Goal: Information Seeking & Learning: Learn about a topic

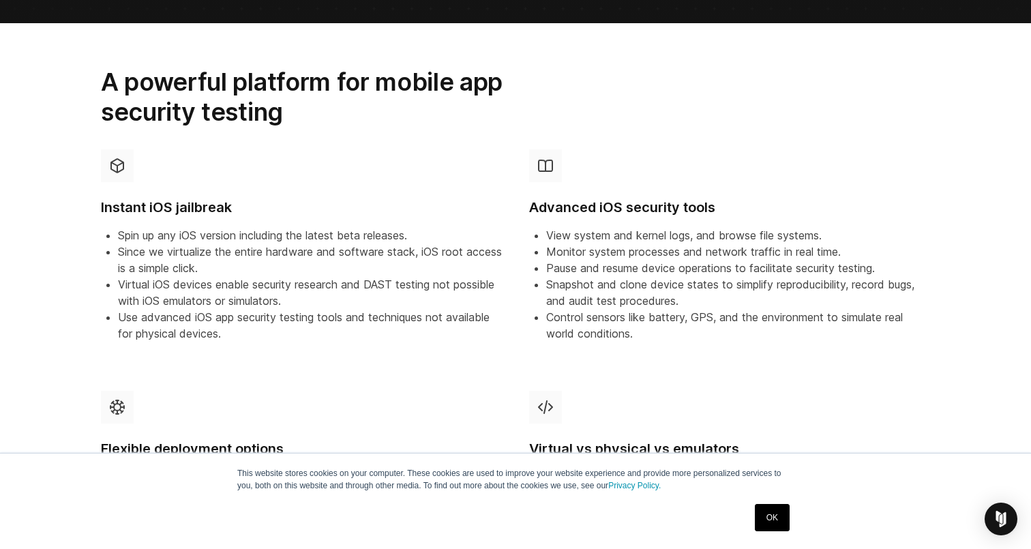
scroll to position [383, 0]
click at [283, 274] on li "Since we virtualize the entire hardware and software stack, iOS root access is …" at bounding box center [310, 260] width 384 height 33
click at [629, 156] on div "Advanced iOS security tools View system and kernel logs, and browse file system…" at bounding box center [729, 246] width 401 height 193
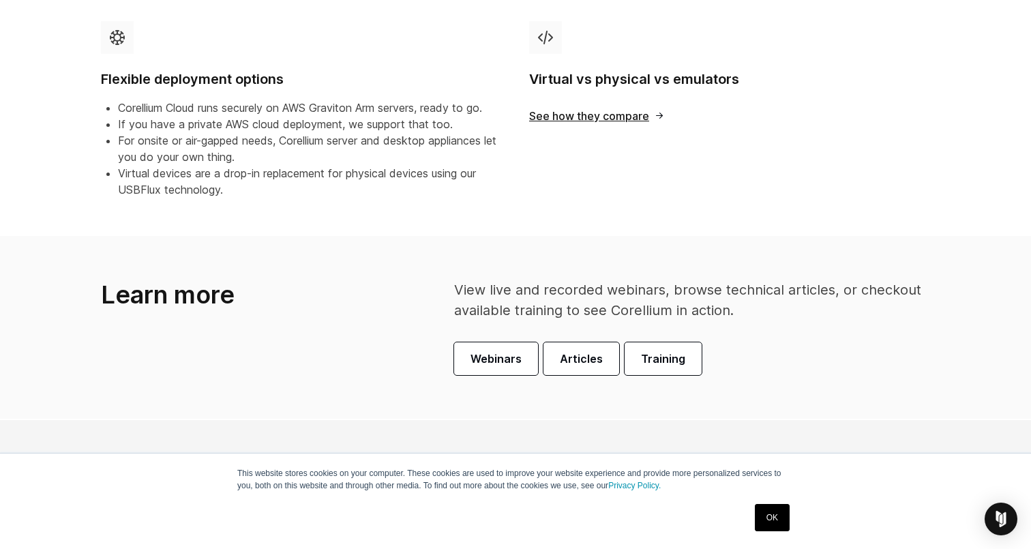
scroll to position [764, 0]
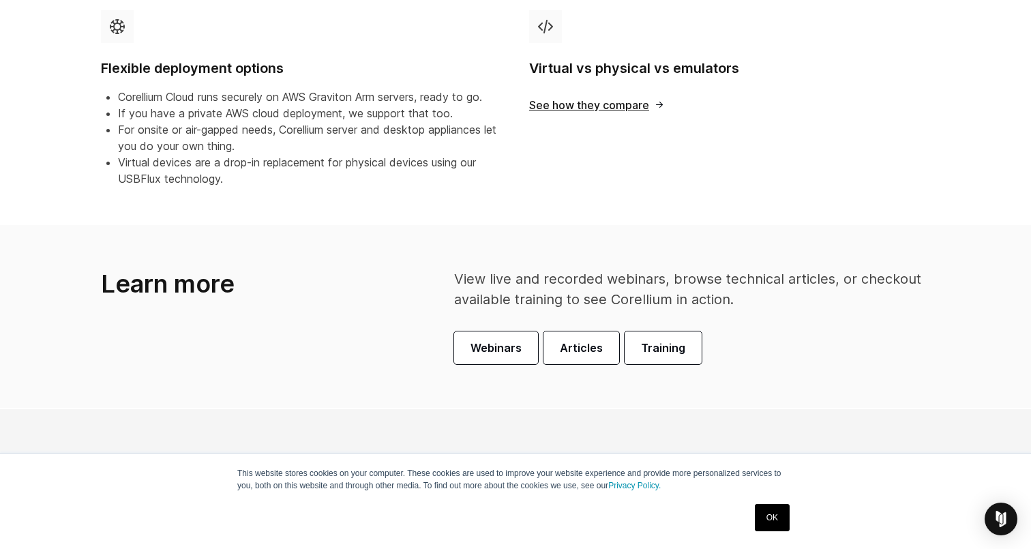
click at [769, 516] on link "OK" at bounding box center [772, 517] width 35 height 27
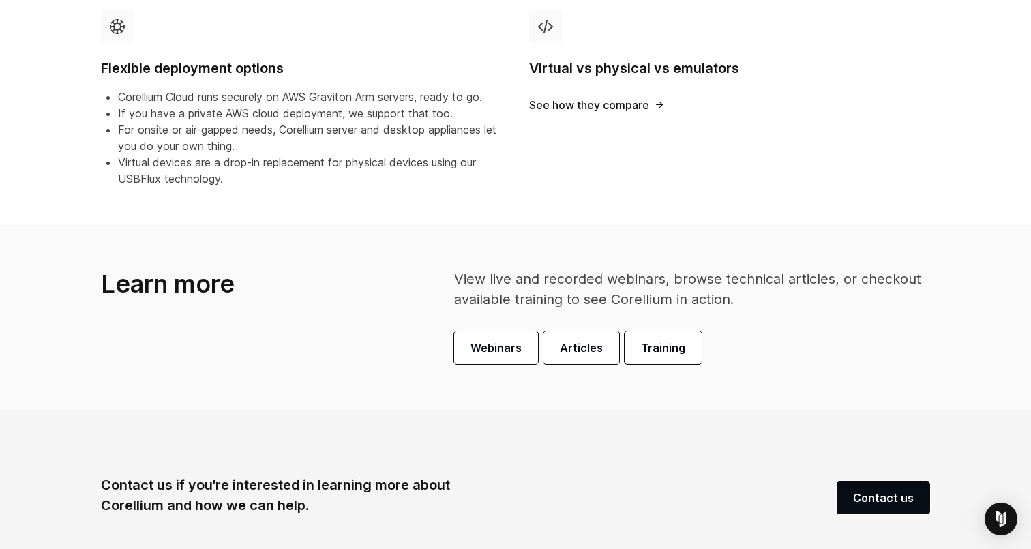
click at [561, 138] on link "Virtual vs physical vs emulators See how they compare" at bounding box center [730, 103] width 428 height 209
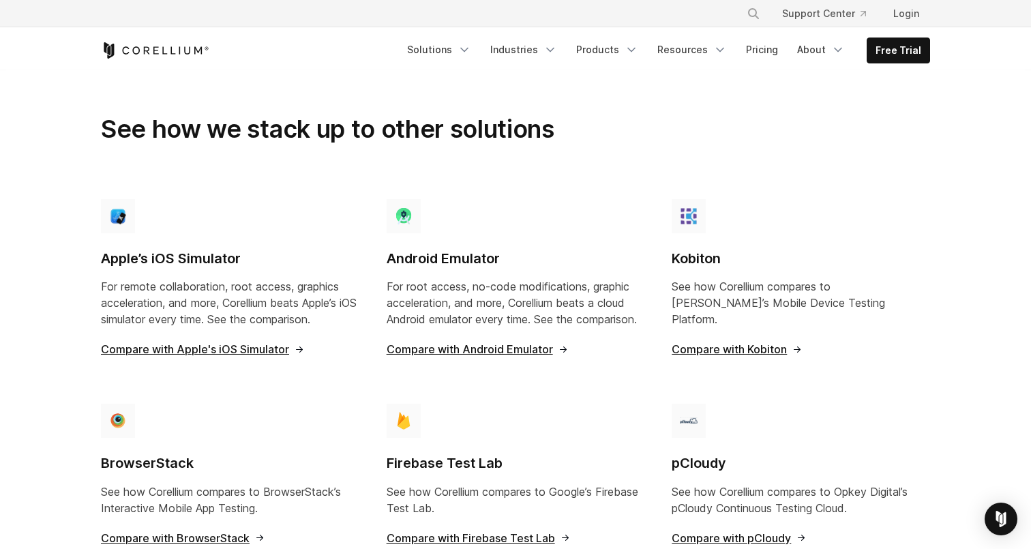
scroll to position [901, 0]
drag, startPoint x: 366, startPoint y: 113, endPoint x: 493, endPoint y: 111, distance: 127.6
click at [484, 113] on h2 "See how we stack up to other solutions" at bounding box center [373, 128] width 544 height 30
click at [628, 126] on h2 "See how we stack up to other solutions" at bounding box center [373, 128] width 544 height 30
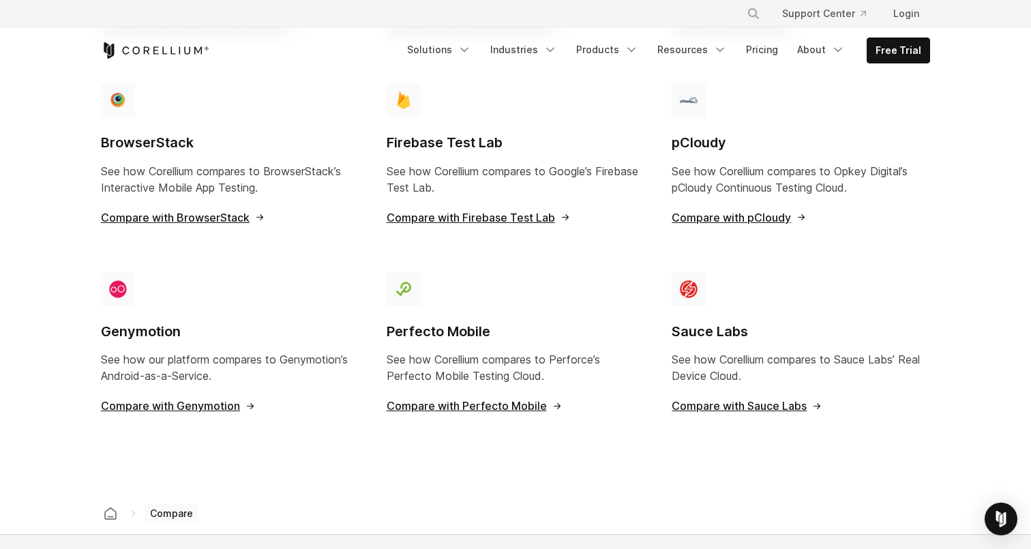
scroll to position [1223, 0]
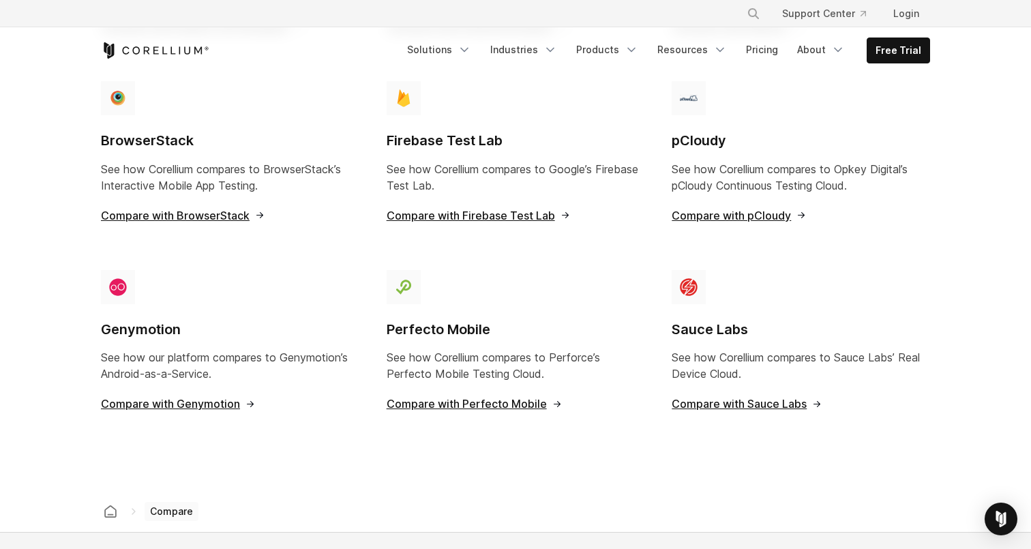
click at [413, 432] on div "Apple’s iOS Simulator For remote collaboration, root access, graphics accelerat…" at bounding box center [515, 157] width 857 height 583
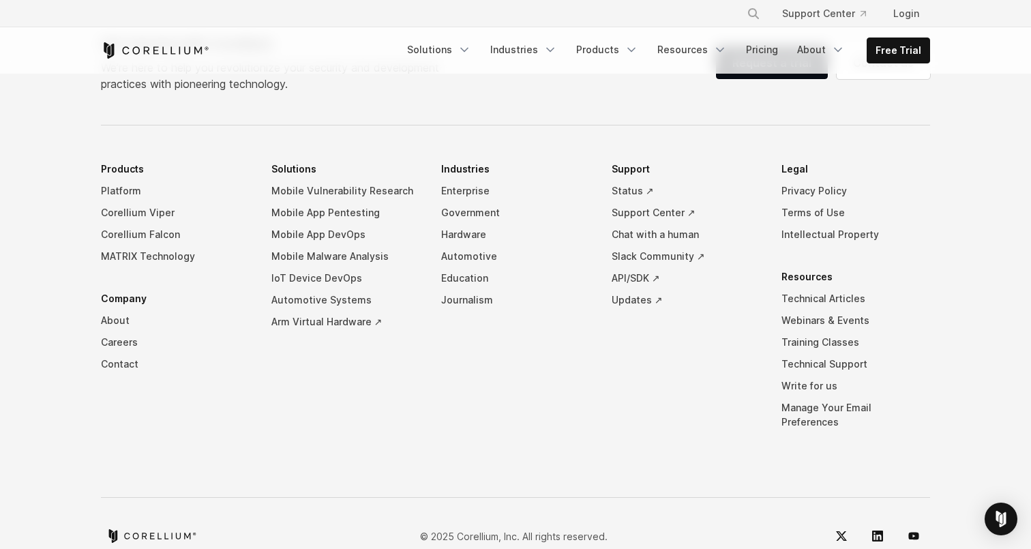
scroll to position [1789, 0]
click at [432, 411] on ul "Products Platform Corellium Viper Corellium Falcon MATRIX Technology Company Ab…" at bounding box center [515, 304] width 829 height 295
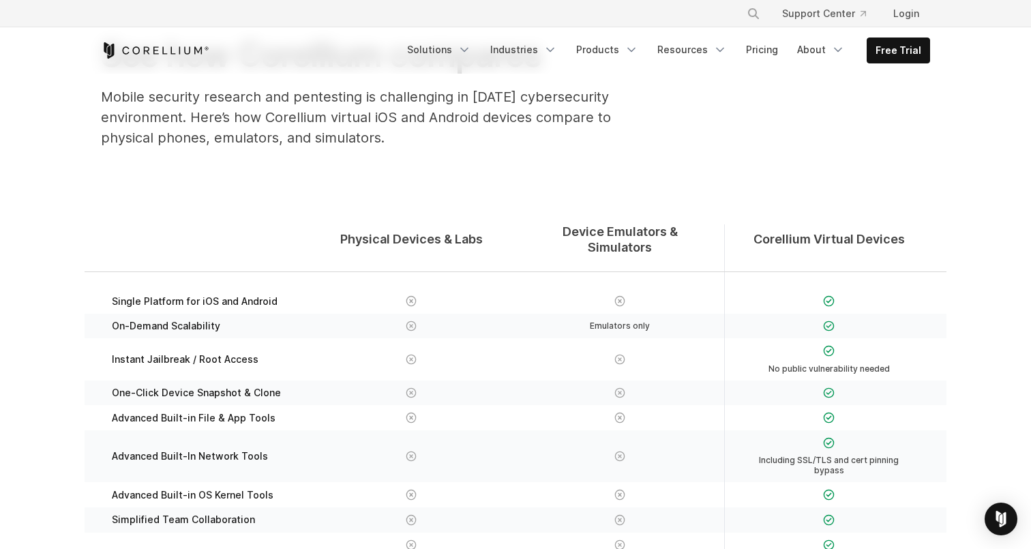
scroll to position [104, 0]
click at [776, 44] on link "Pricing" at bounding box center [762, 50] width 48 height 25
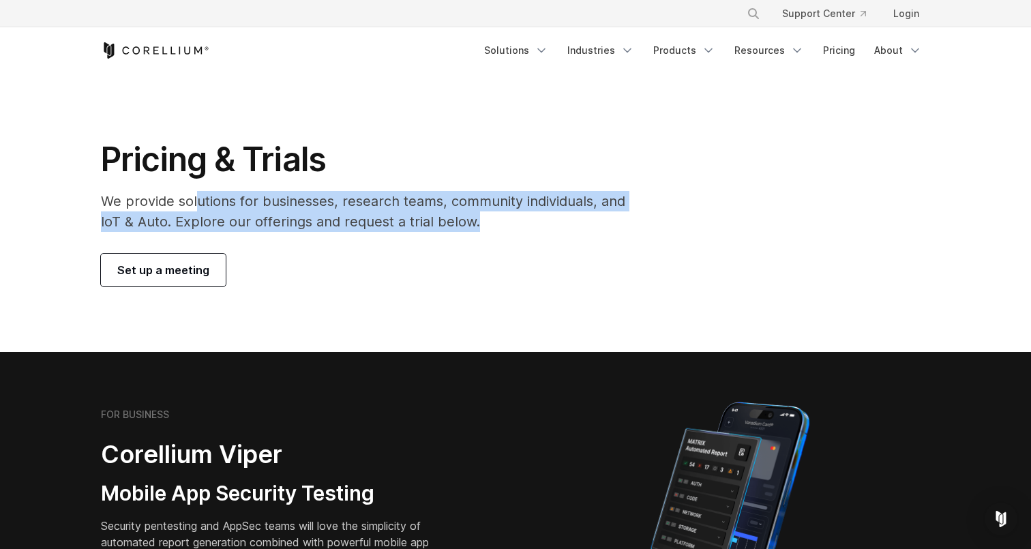
drag, startPoint x: 197, startPoint y: 202, endPoint x: 481, endPoint y: 219, distance: 284.3
click at [475, 218] on p "We provide solutions for businesses, research teams, community individuals, and…" at bounding box center [373, 211] width 544 height 41
click at [538, 222] on p "We provide solutions for businesses, research teams, community individuals, and…" at bounding box center [373, 211] width 544 height 41
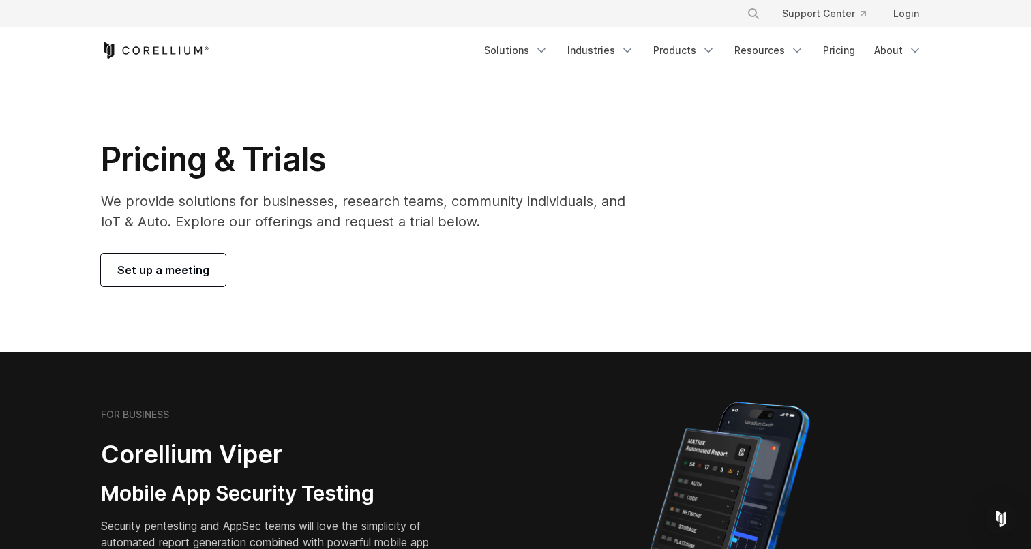
click at [467, 266] on div "Set up a meeting" at bounding box center [373, 270] width 544 height 33
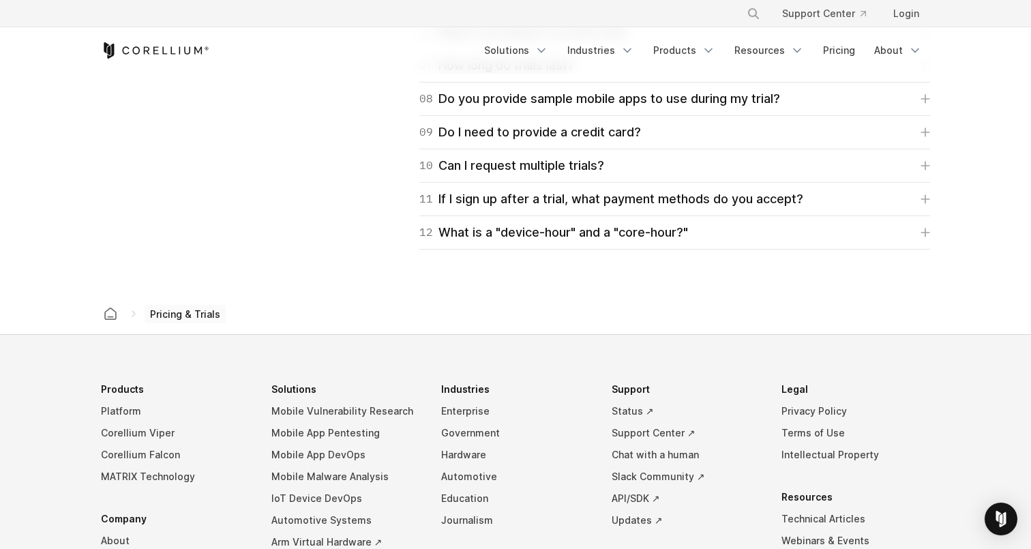
scroll to position [2205, 0]
click at [135, 314] on icon at bounding box center [133, 314] width 11 height 11
click at [200, 317] on span "Pricing & Trials" at bounding box center [185, 315] width 81 height 19
click at [157, 315] on span "Pricing & Trials" at bounding box center [185, 315] width 81 height 19
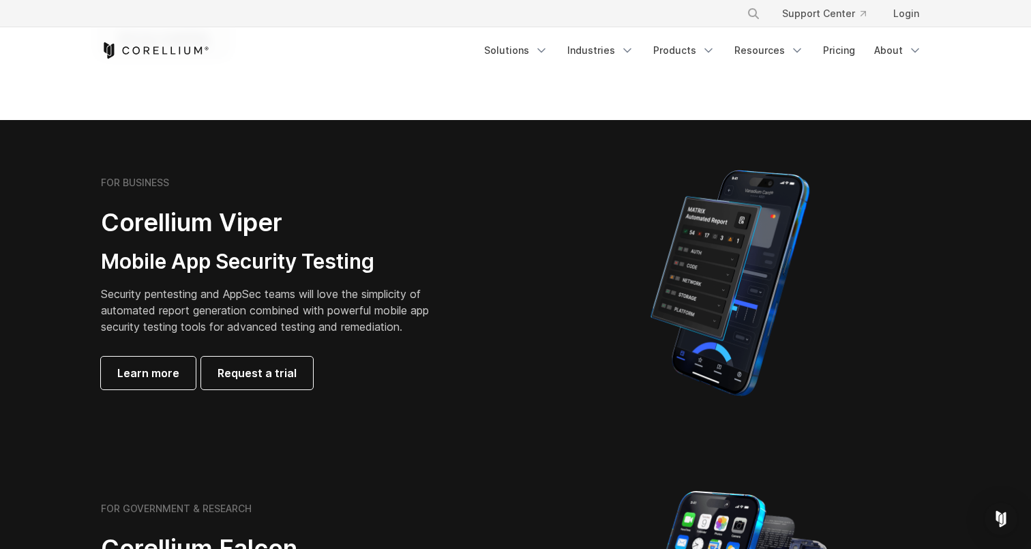
scroll to position [0, 0]
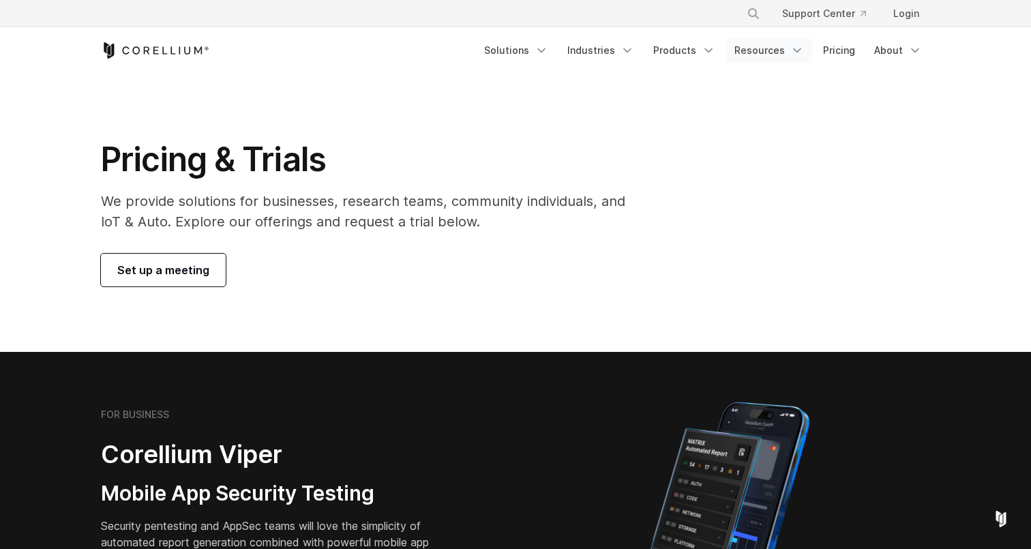
click at [759, 55] on link "Resources" at bounding box center [769, 50] width 86 height 25
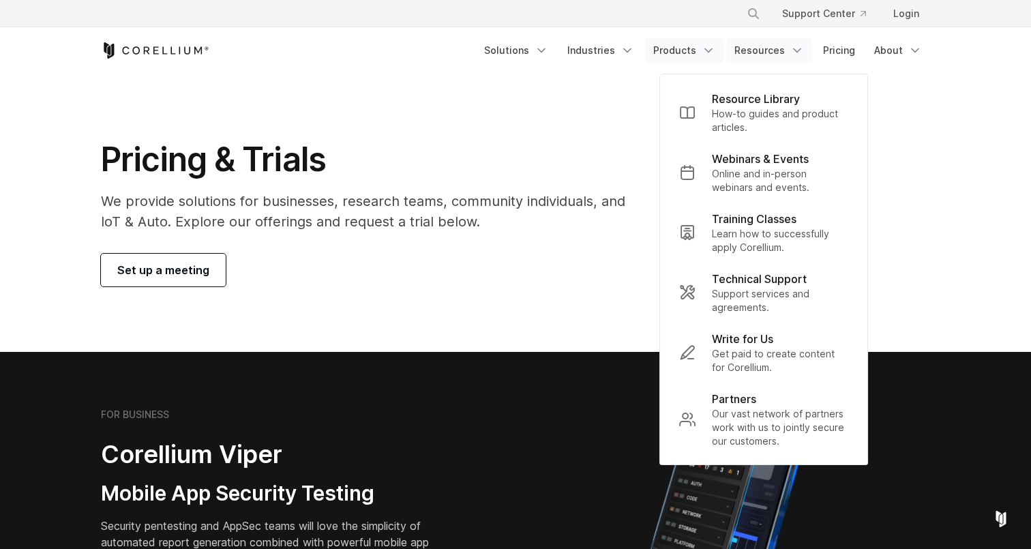
click at [694, 52] on link "Products" at bounding box center [684, 50] width 78 height 25
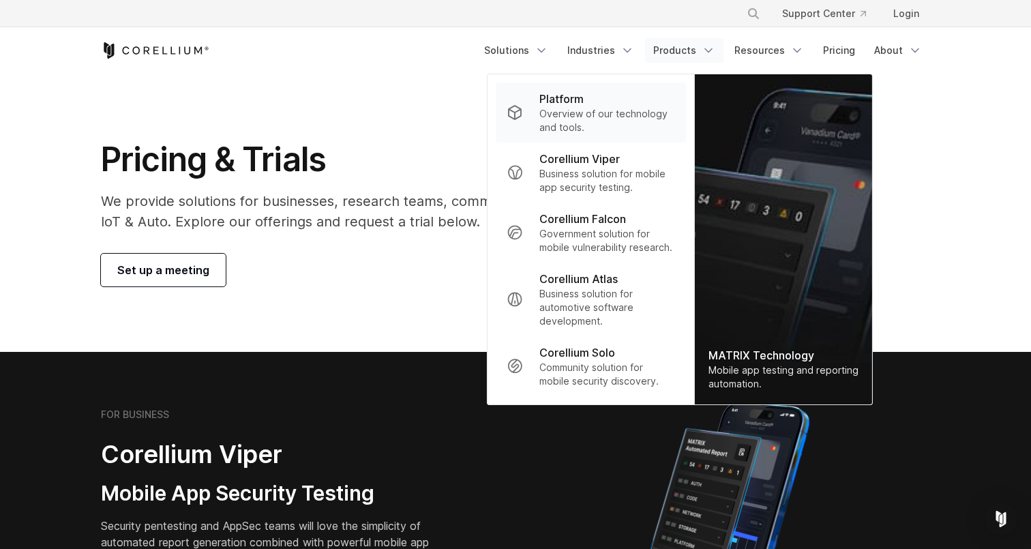
scroll to position [8, 0]
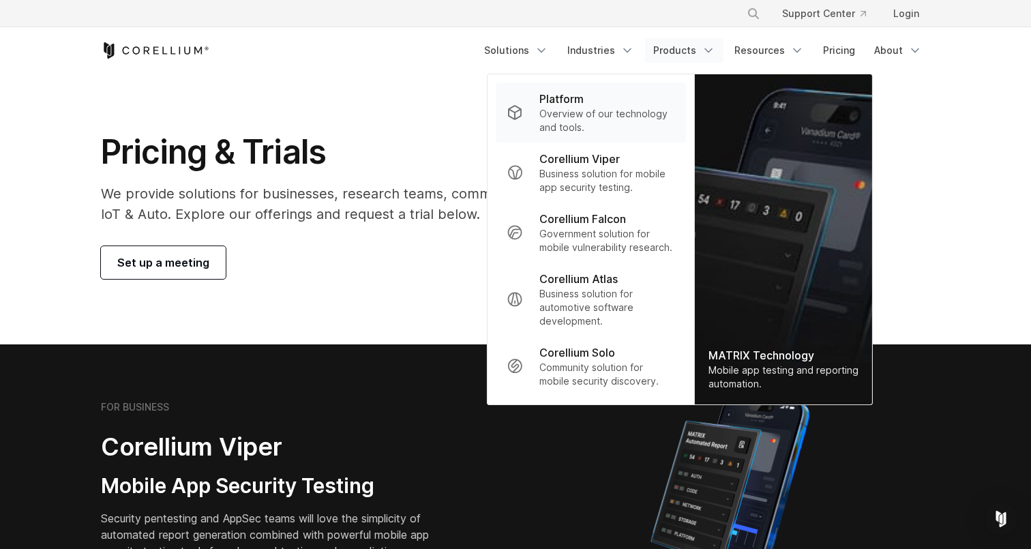
click at [583, 113] on p "Overview of our technology and tools." at bounding box center [608, 120] width 136 height 27
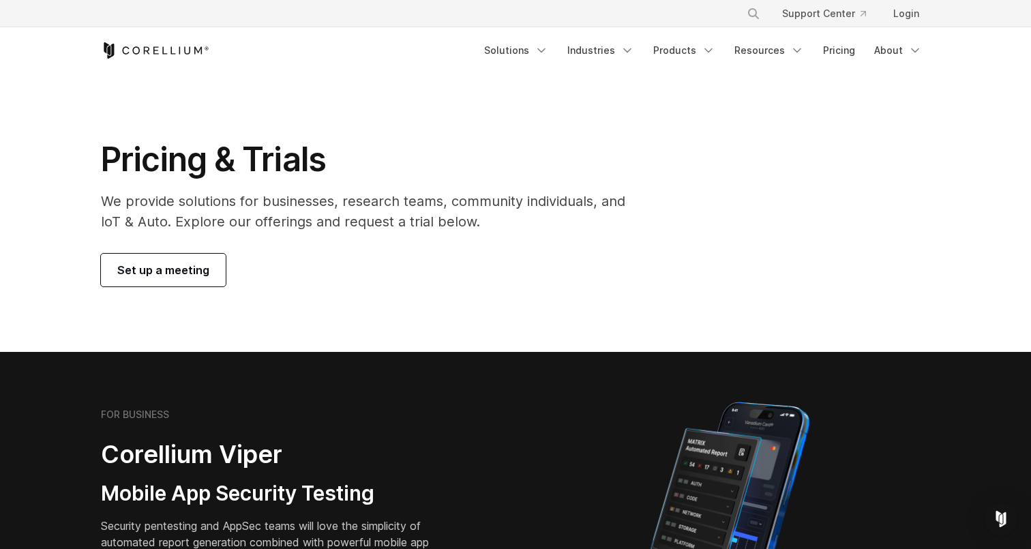
scroll to position [2, 0]
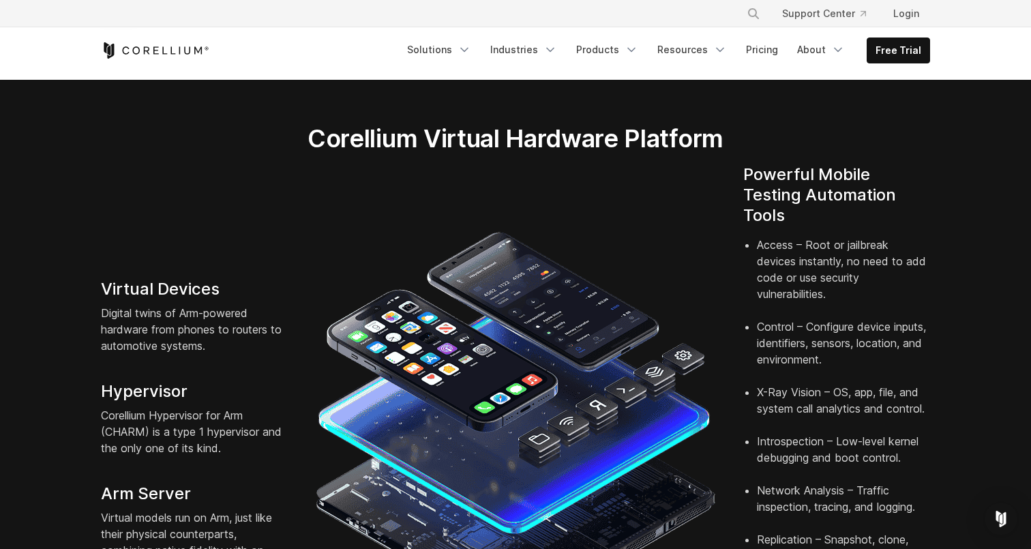
scroll to position [261, 0]
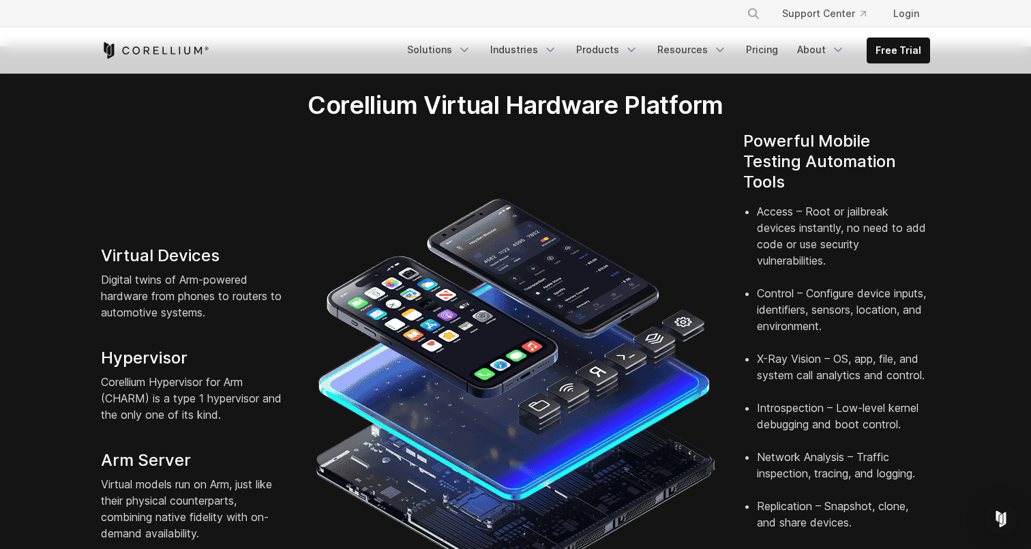
click at [824, 220] on li "Access – Root or jailbreak devices instantly, no need to add code or use securi…" at bounding box center [843, 244] width 173 height 82
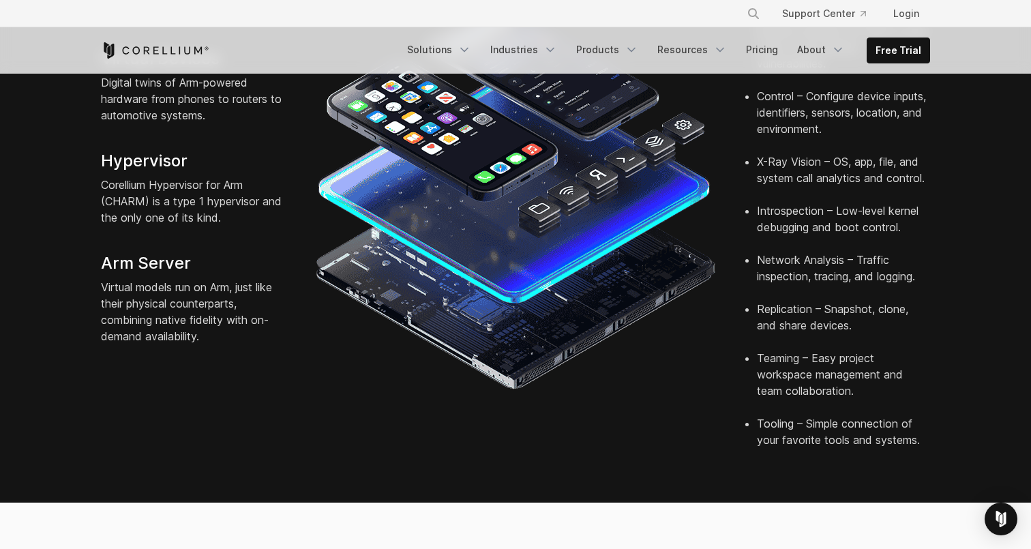
scroll to position [460, 0]
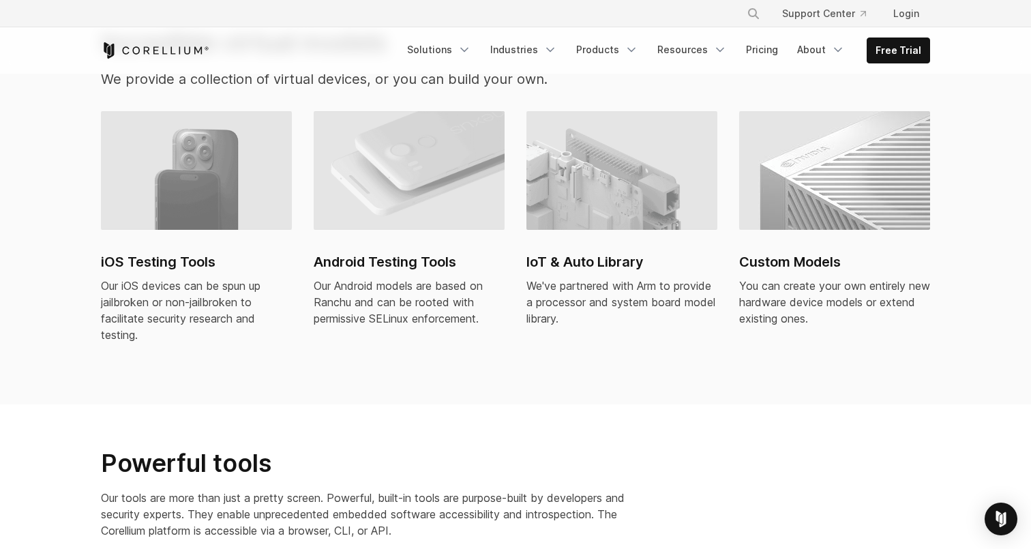
scroll to position [976, 0]
